Goal: Transaction & Acquisition: Purchase product/service

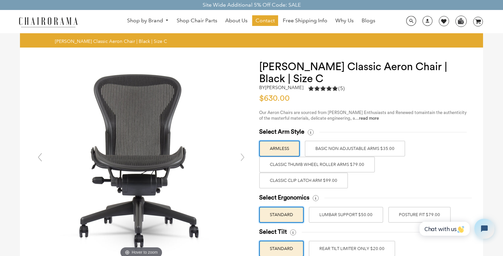
click at [335, 164] on label "Classic Thumb Wheel Roller Arms $79.00" at bounding box center [317, 165] width 116 height 16
click at [0, 0] on input "Classic Thumb Wheel Roller Arms $79.00" at bounding box center [0, 0] width 0 height 0
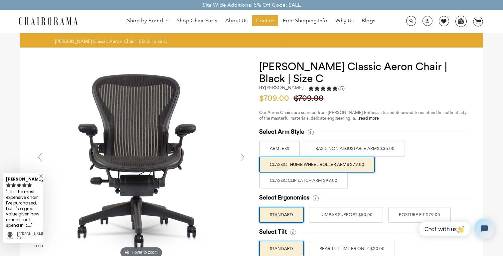
click at [338, 180] on label "Classic Clip Latch Arm $99.00" at bounding box center [303, 181] width 89 height 16
click at [0, 0] on input "Classic Clip Latch Arm $99.00" at bounding box center [0, 0] width 0 height 0
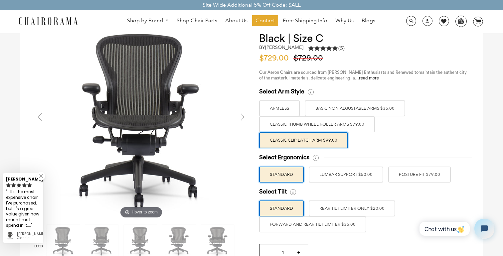
scroll to position [81, 0]
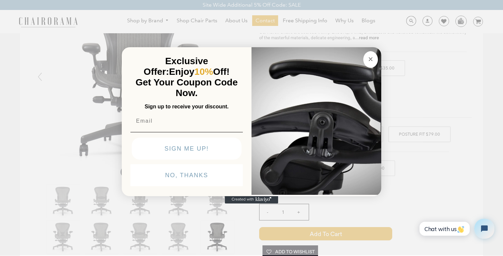
click at [371, 61] on circle "Close dialog" at bounding box center [371, 60] width 8 height 8
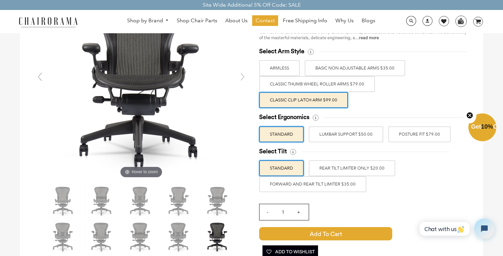
click at [402, 136] on label "POSTURE FIT $79.00" at bounding box center [419, 134] width 63 height 16
click at [0, 0] on input "POSTURE FIT $79.00" at bounding box center [0, 0] width 0 height 0
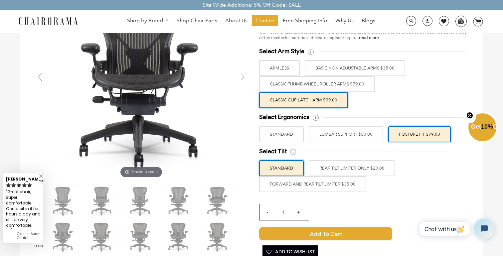
click at [336, 182] on label "FORWARD AND REAR TILT LIMITER $35.00" at bounding box center [312, 184] width 107 height 16
click at [0, 0] on input "FORWARD AND REAR TILT LIMITER $35.00" at bounding box center [0, 0] width 0 height 0
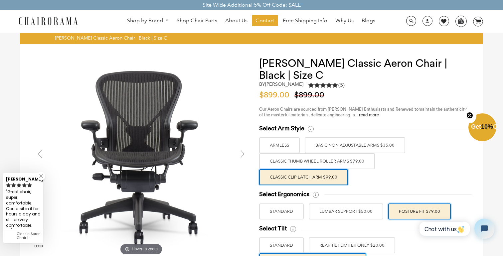
scroll to position [0, 0]
